Goal: Browse casually: Explore the website without a specific task or goal

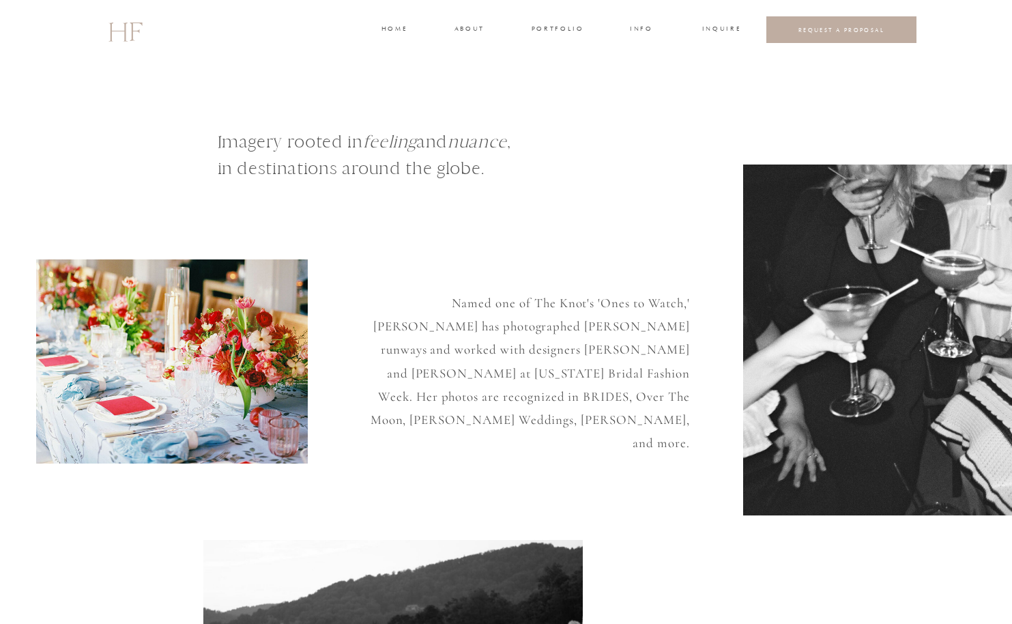
click at [388, 38] on div at bounding box center [506, 29] width 1012 height 59
click at [388, 31] on h3 "home" at bounding box center [393, 30] width 25 height 12
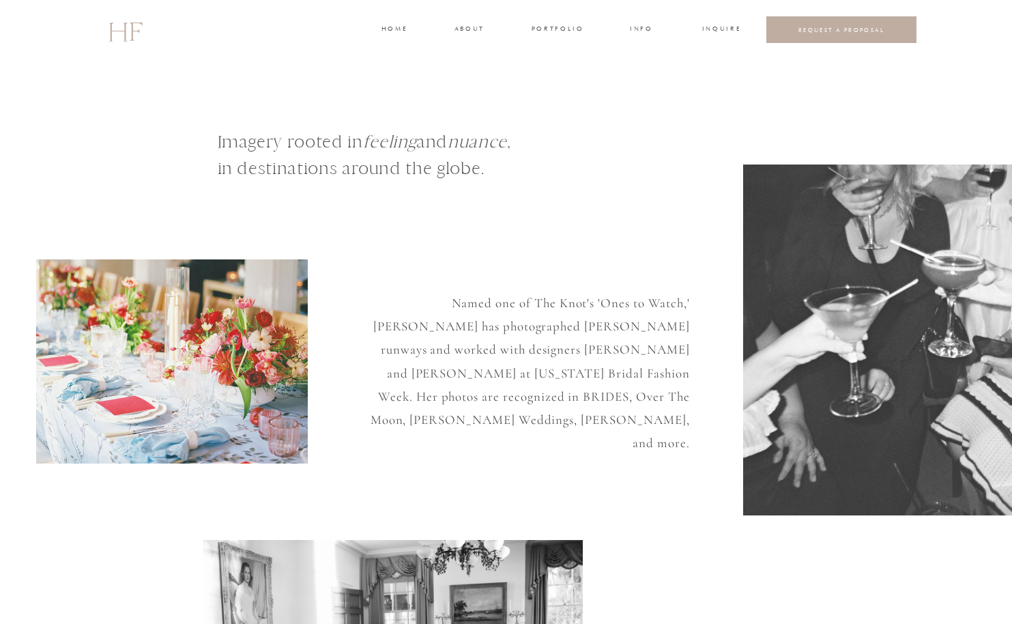
click at [391, 27] on h3 "home" at bounding box center [393, 30] width 25 height 12
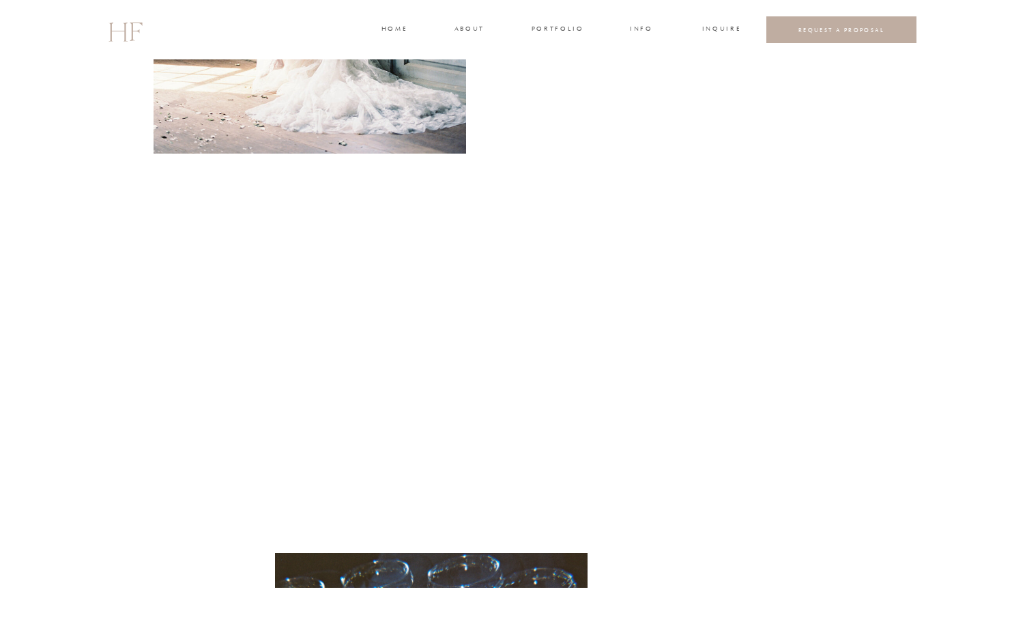
scroll to position [1183, 0]
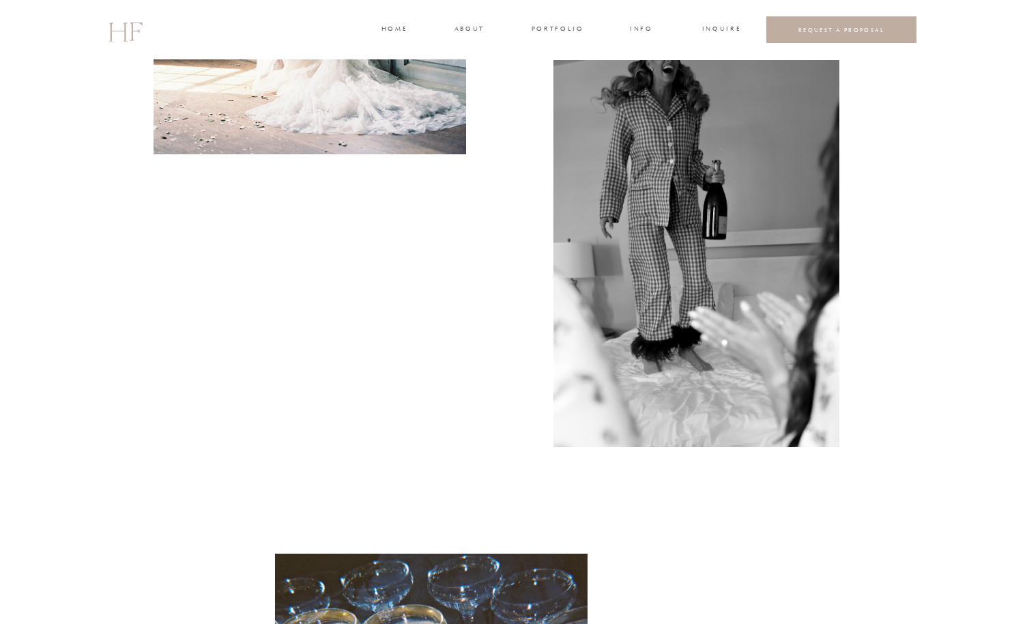
click at [474, 33] on h3 "about" at bounding box center [468, 30] width 29 height 12
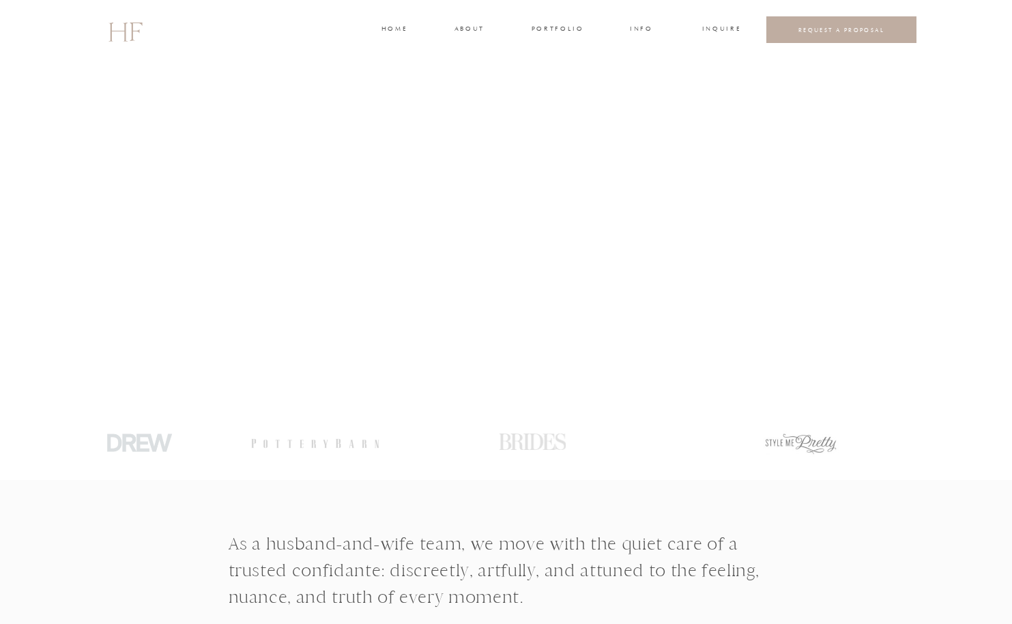
drag, startPoint x: 0, startPoint y: 0, endPoint x: 474, endPoint y: 33, distance: 474.7
click at [474, 33] on h3 "about" at bounding box center [468, 30] width 29 height 12
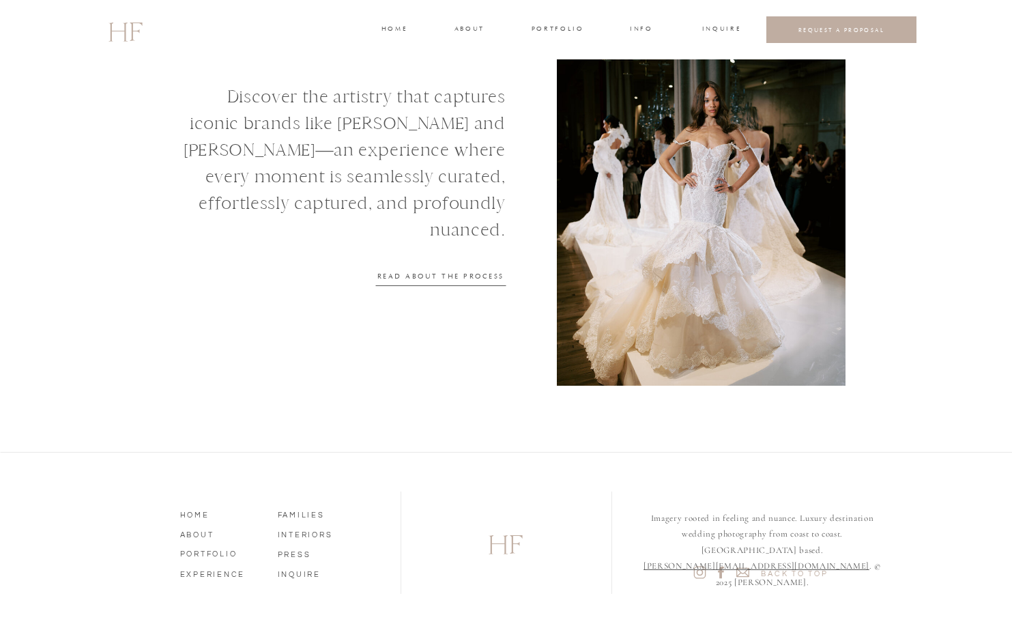
scroll to position [1680, 0]
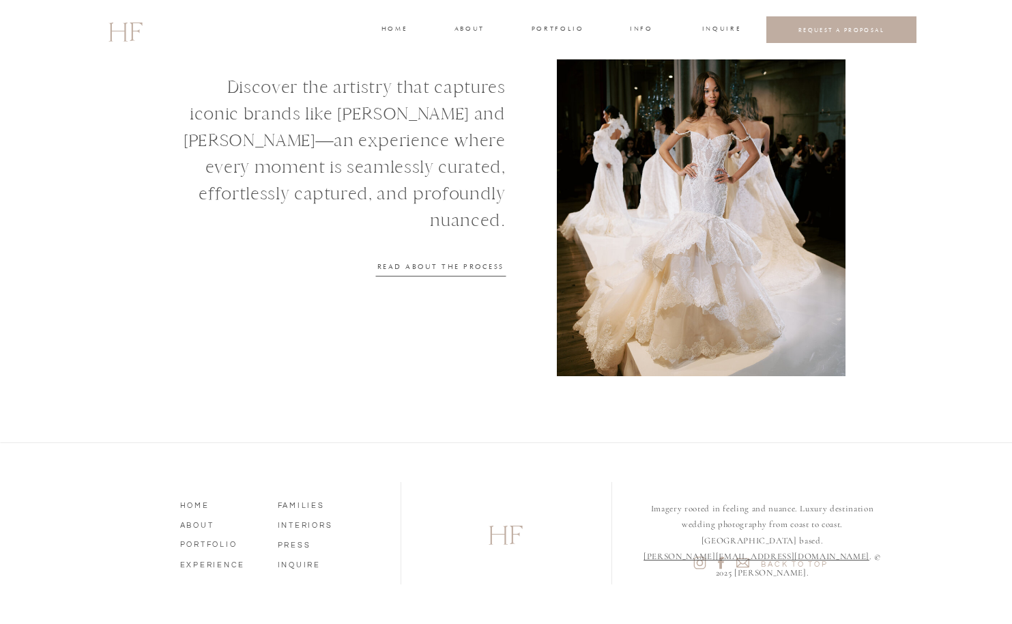
click at [564, 34] on h3 "portfolio" at bounding box center [557, 30] width 51 height 12
click at [558, 29] on h3 "portfolio" at bounding box center [557, 30] width 51 height 12
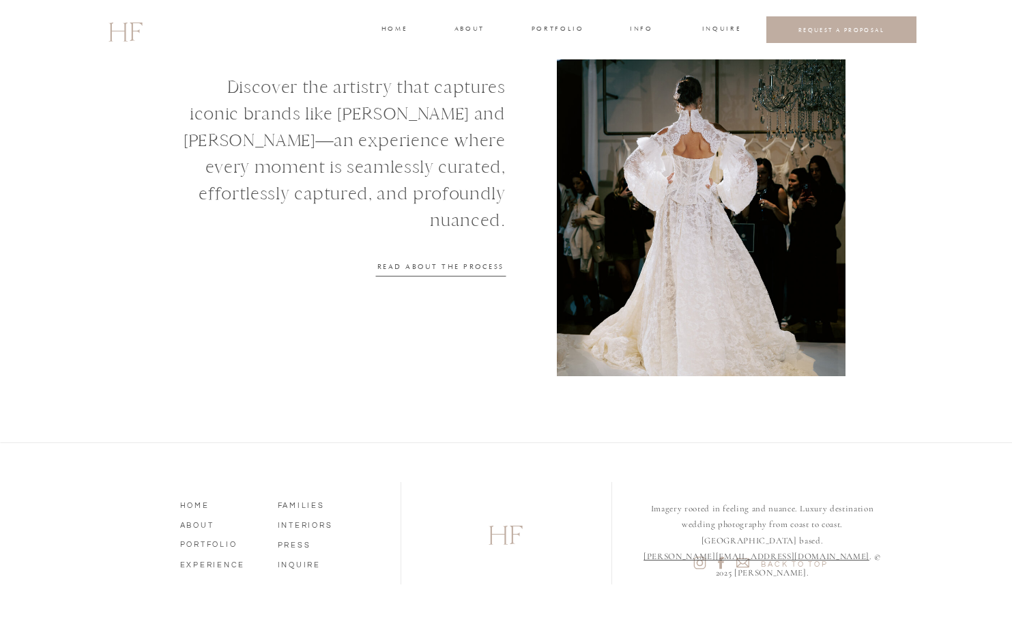
click at [560, 35] on h3 "portfolio" at bounding box center [557, 30] width 51 height 12
click at [561, 60] on h3 "WEDDINGS" at bounding box center [558, 61] width 48 height 12
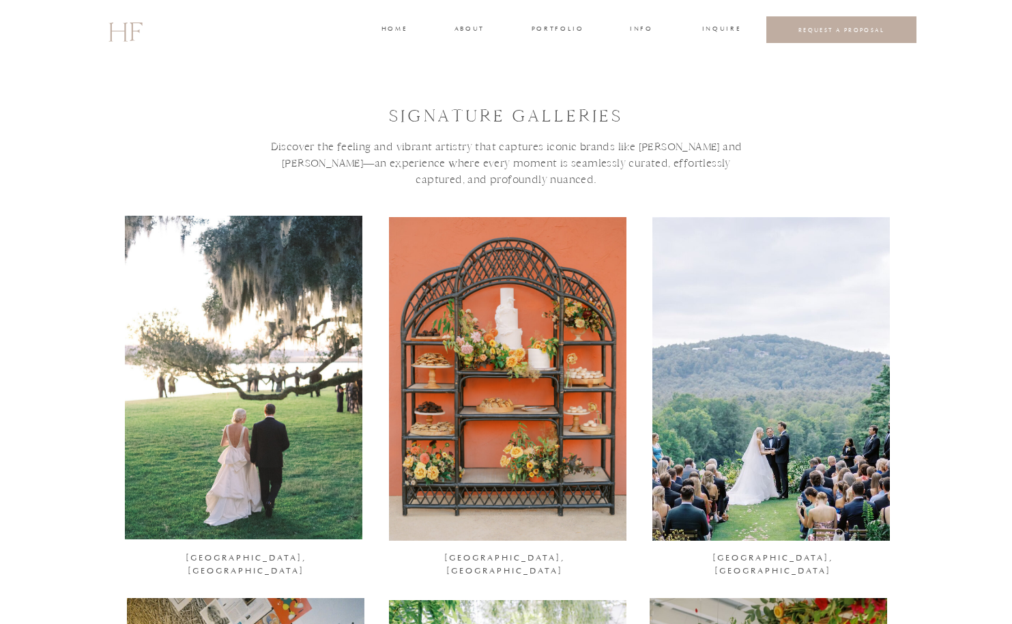
click at [167, 409] on div at bounding box center [243, 377] width 237 height 323
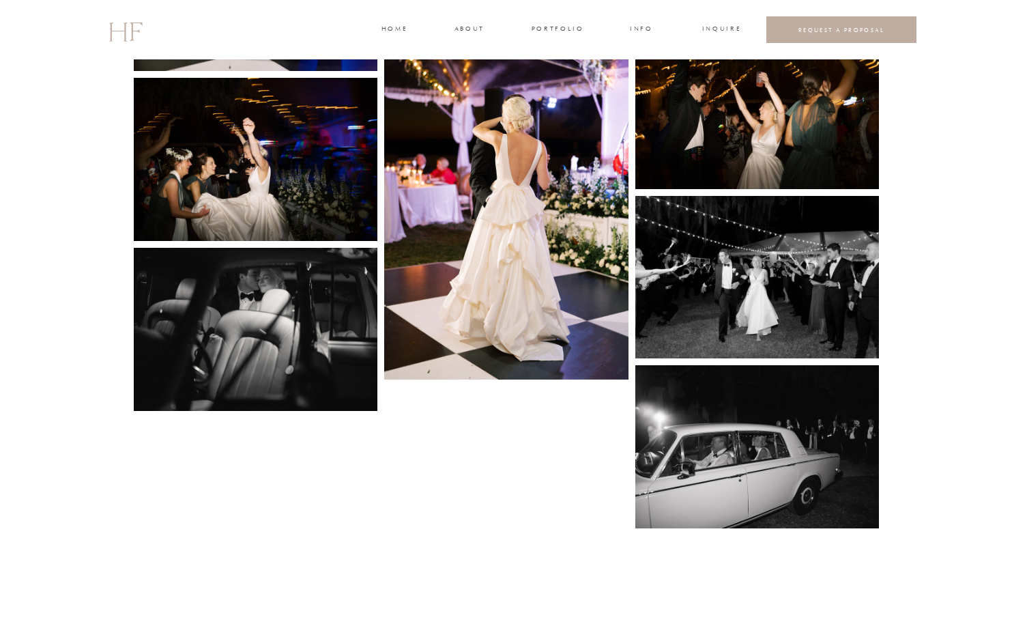
scroll to position [6395, 0]
